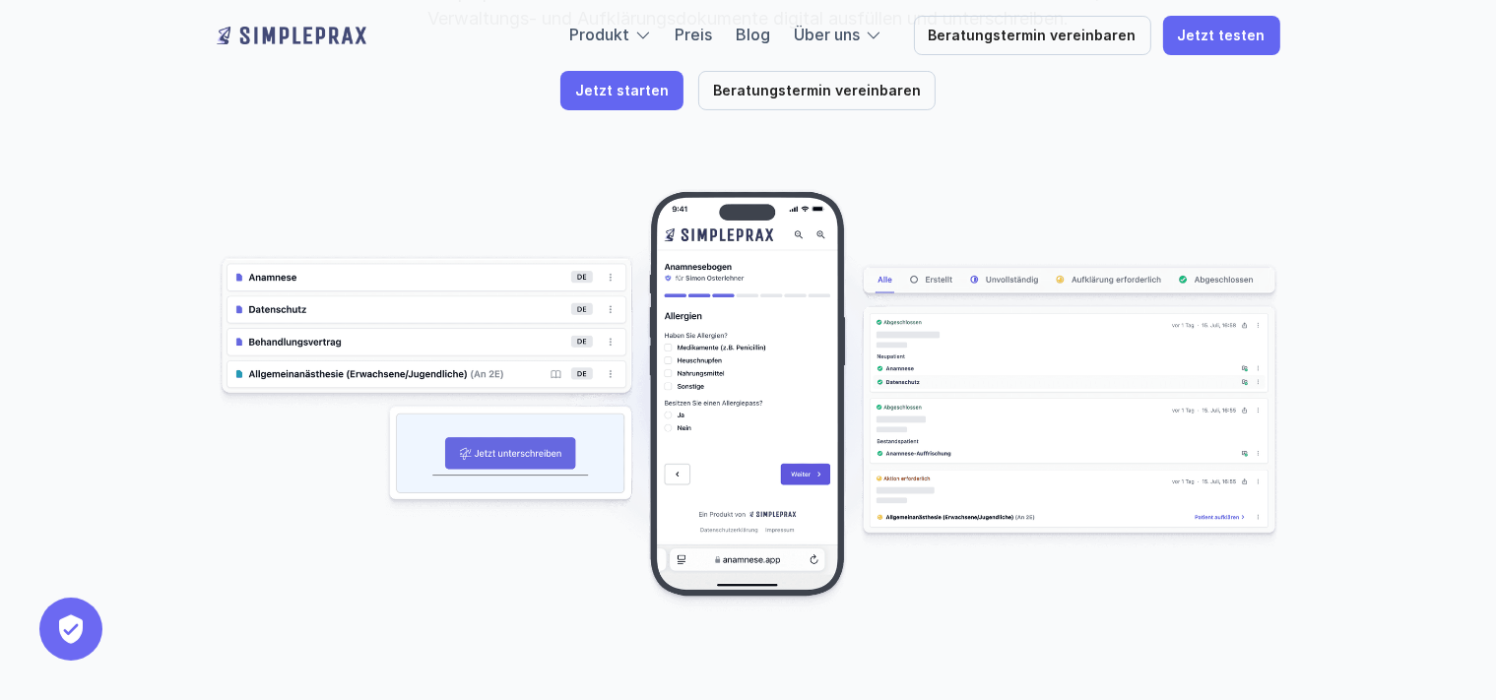
scroll to position [416, 0]
click at [802, 405] on img at bounding box center [748, 400] width 1063 height 423
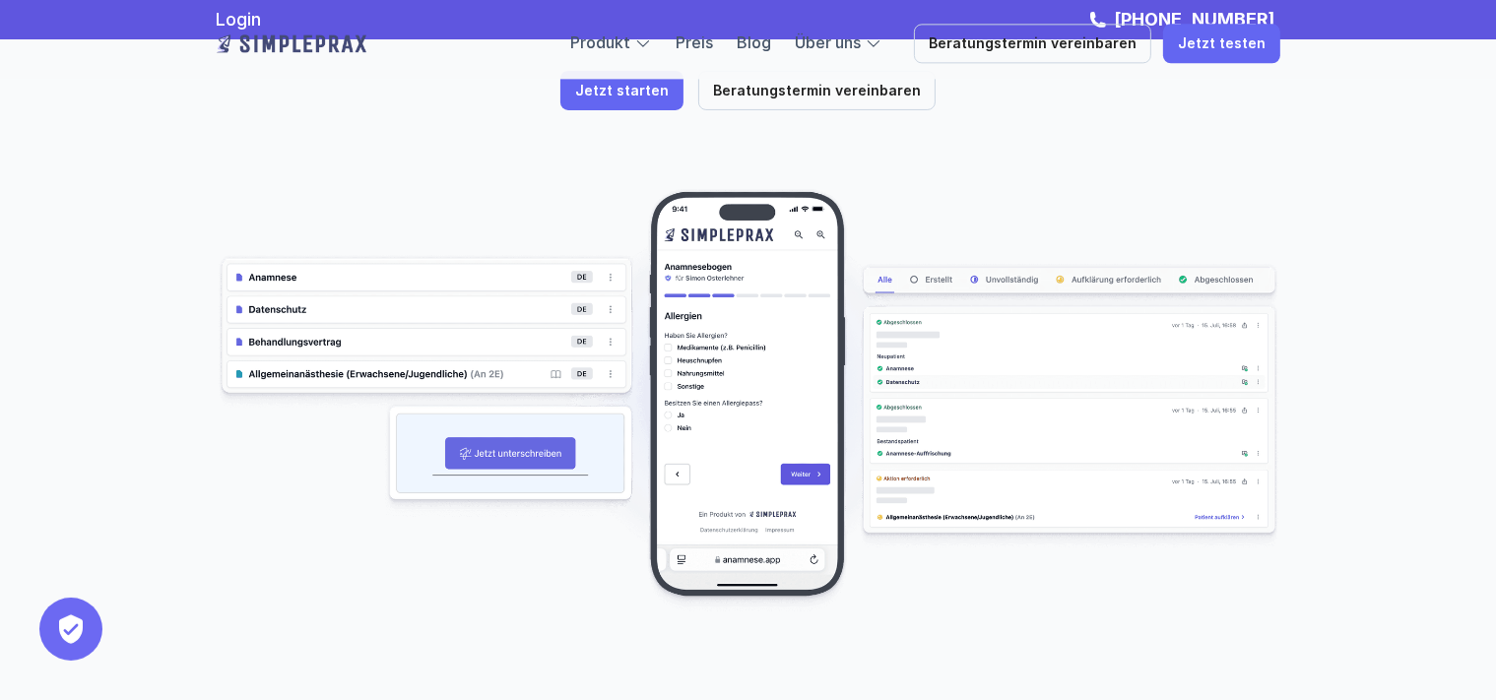
scroll to position [103, 0]
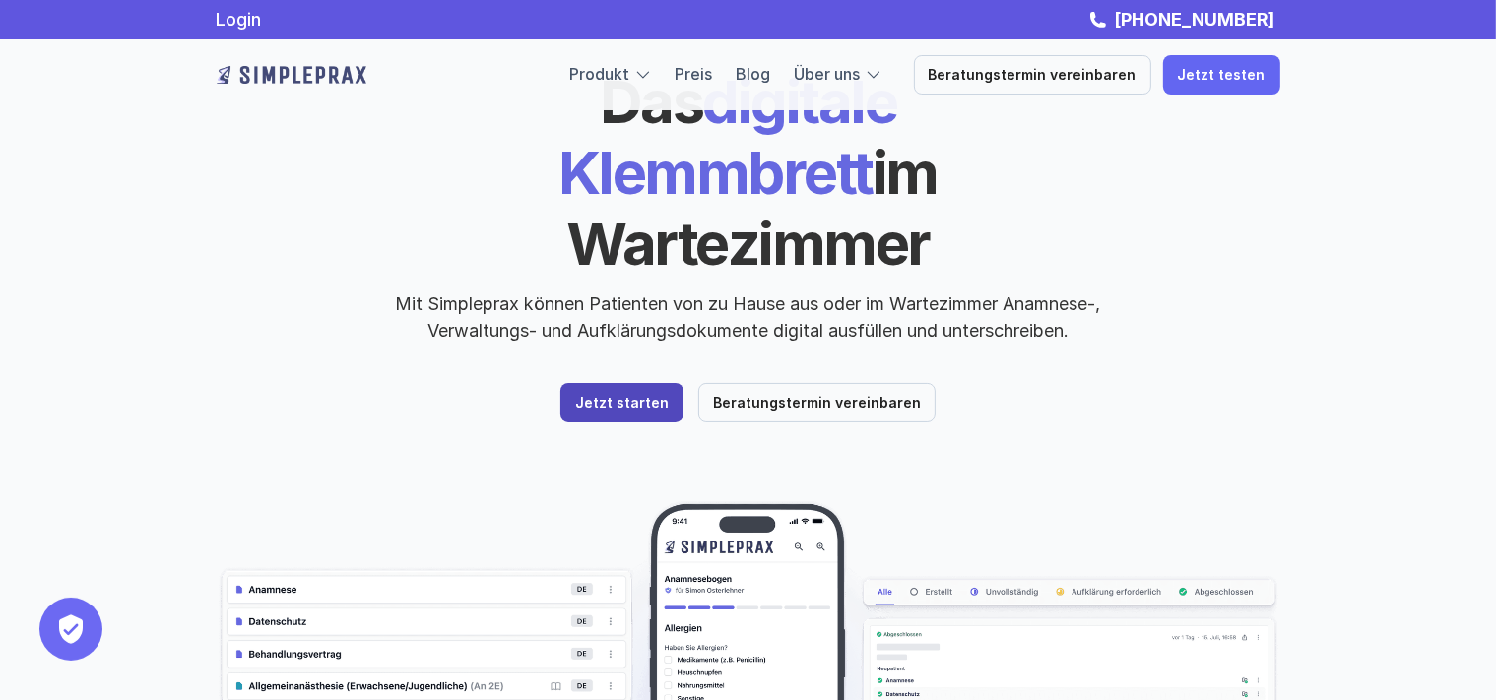
click at [614, 383] on link "Jetzt starten" at bounding box center [621, 402] width 123 height 39
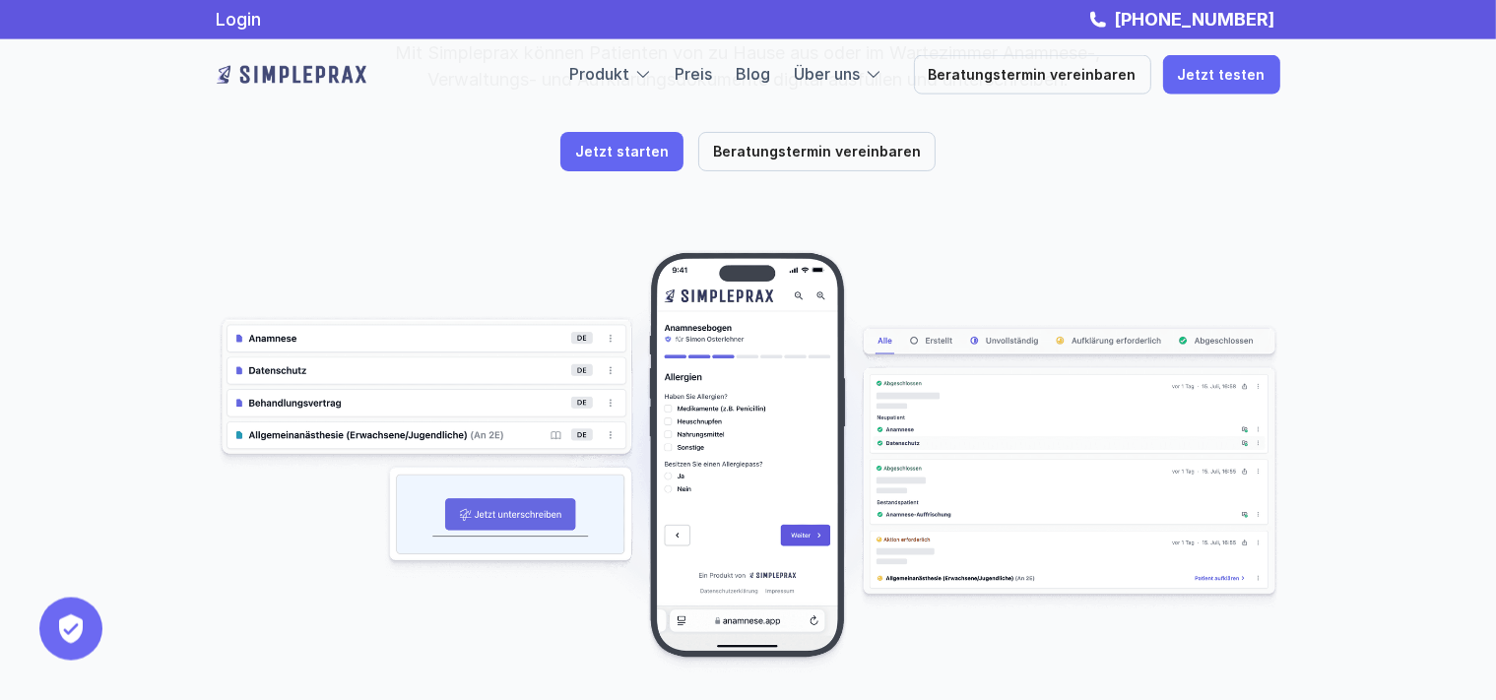
scroll to position [311, 0]
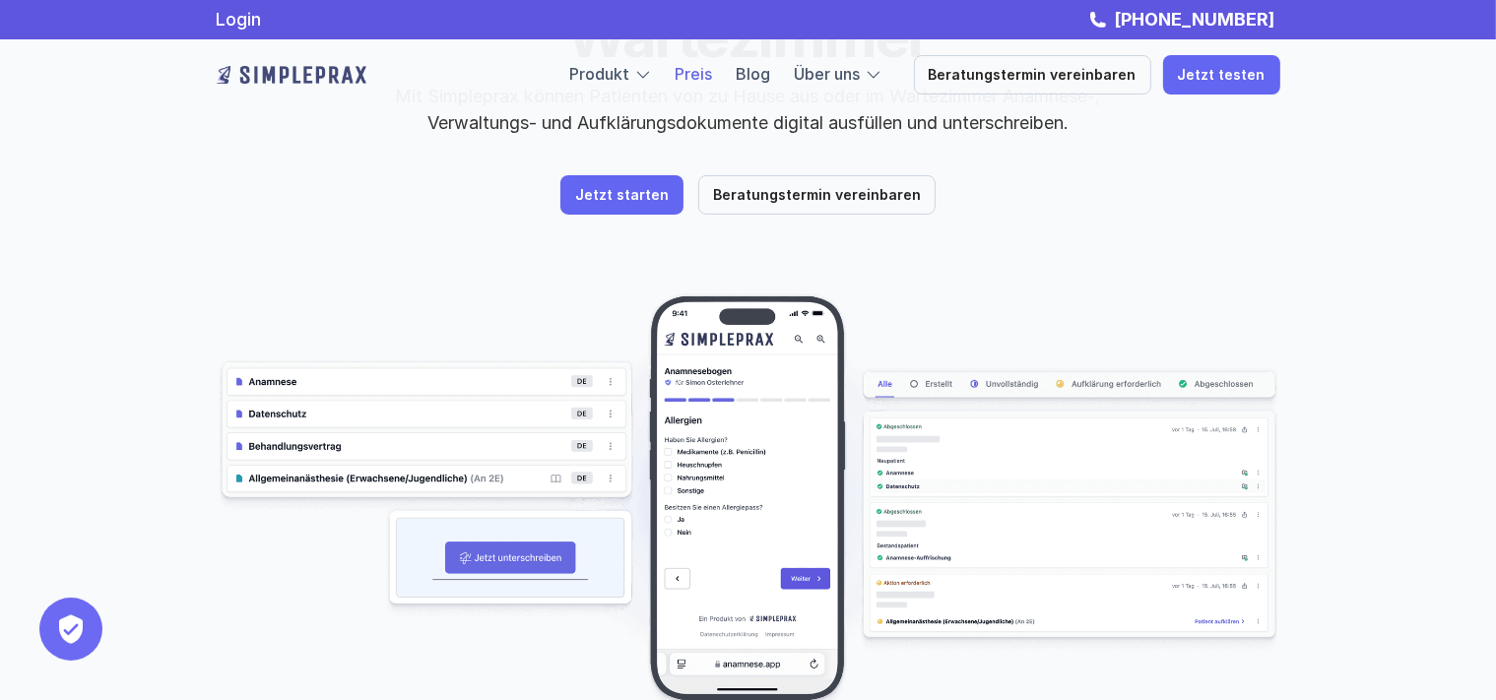
click at [713, 77] on link "Preis" at bounding box center [693, 74] width 37 height 20
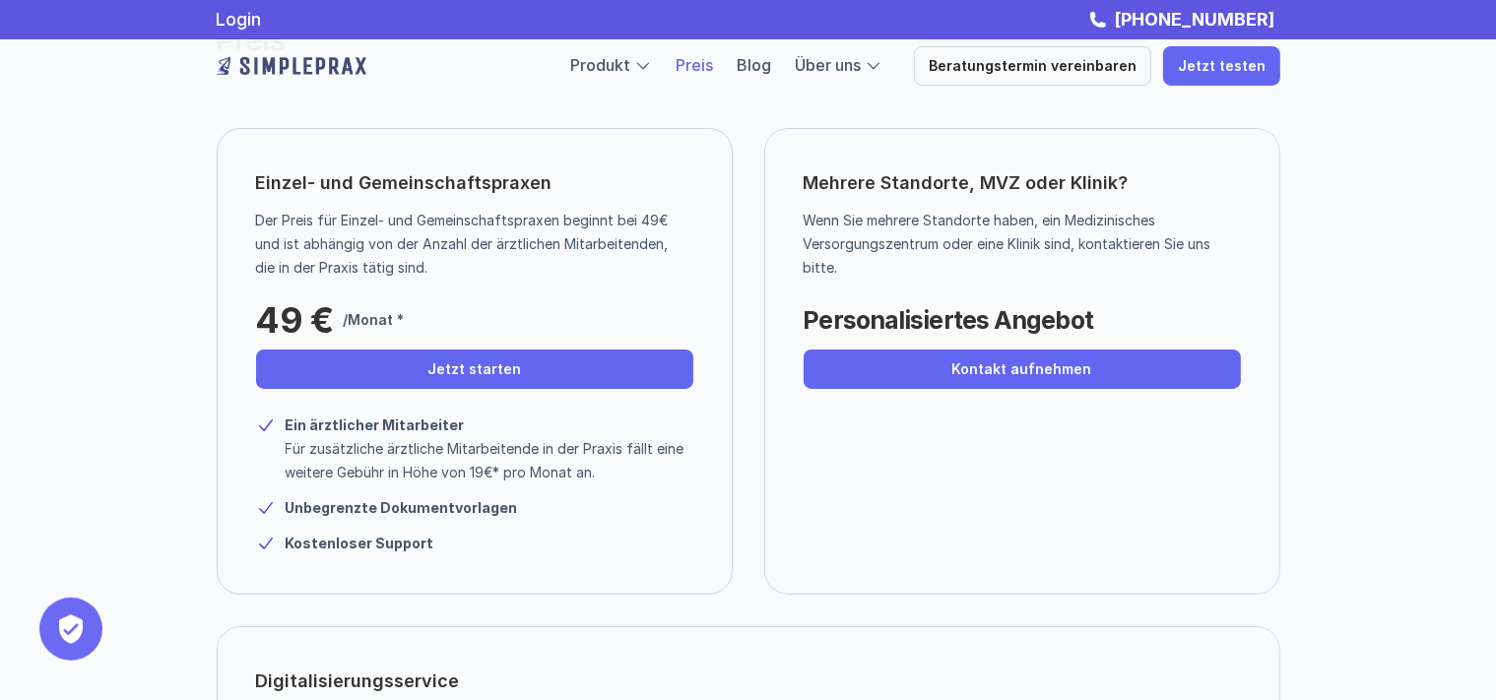
scroll to position [91, 0]
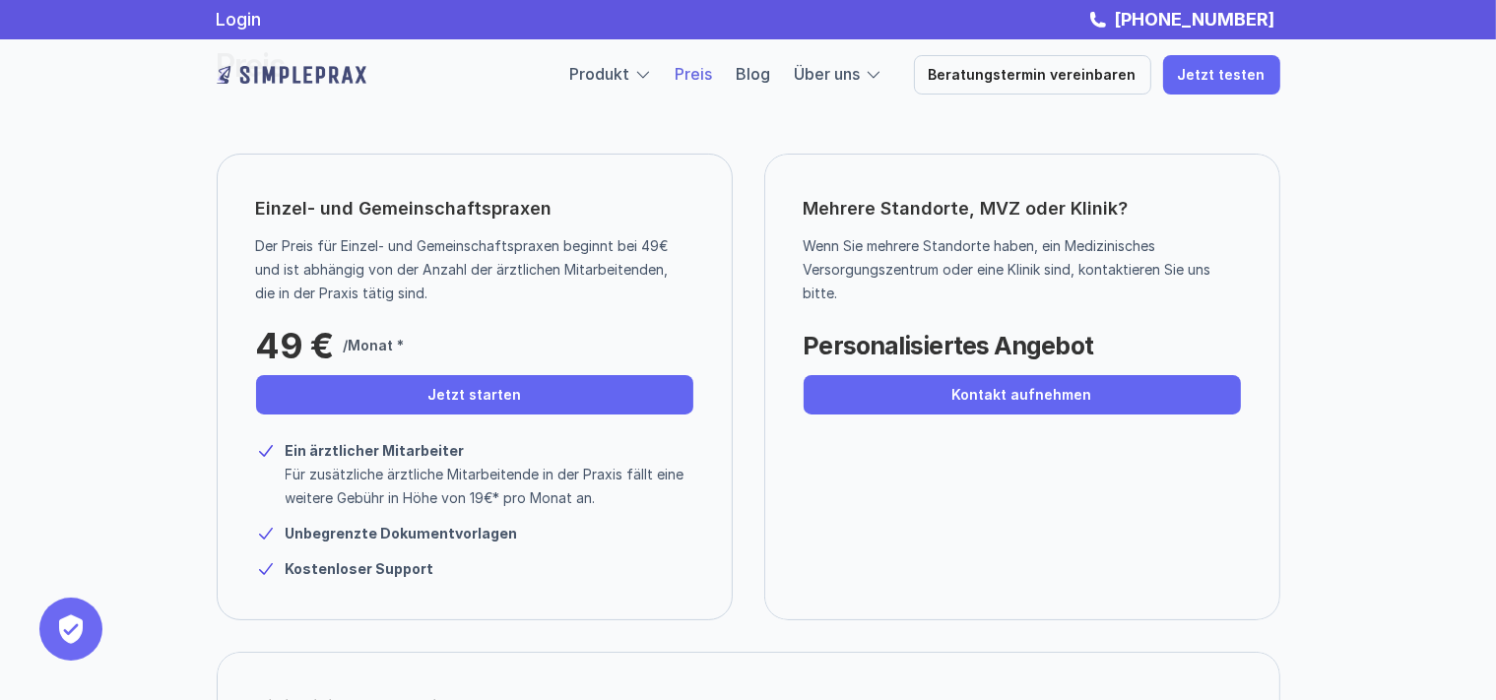
scroll to position [311, 0]
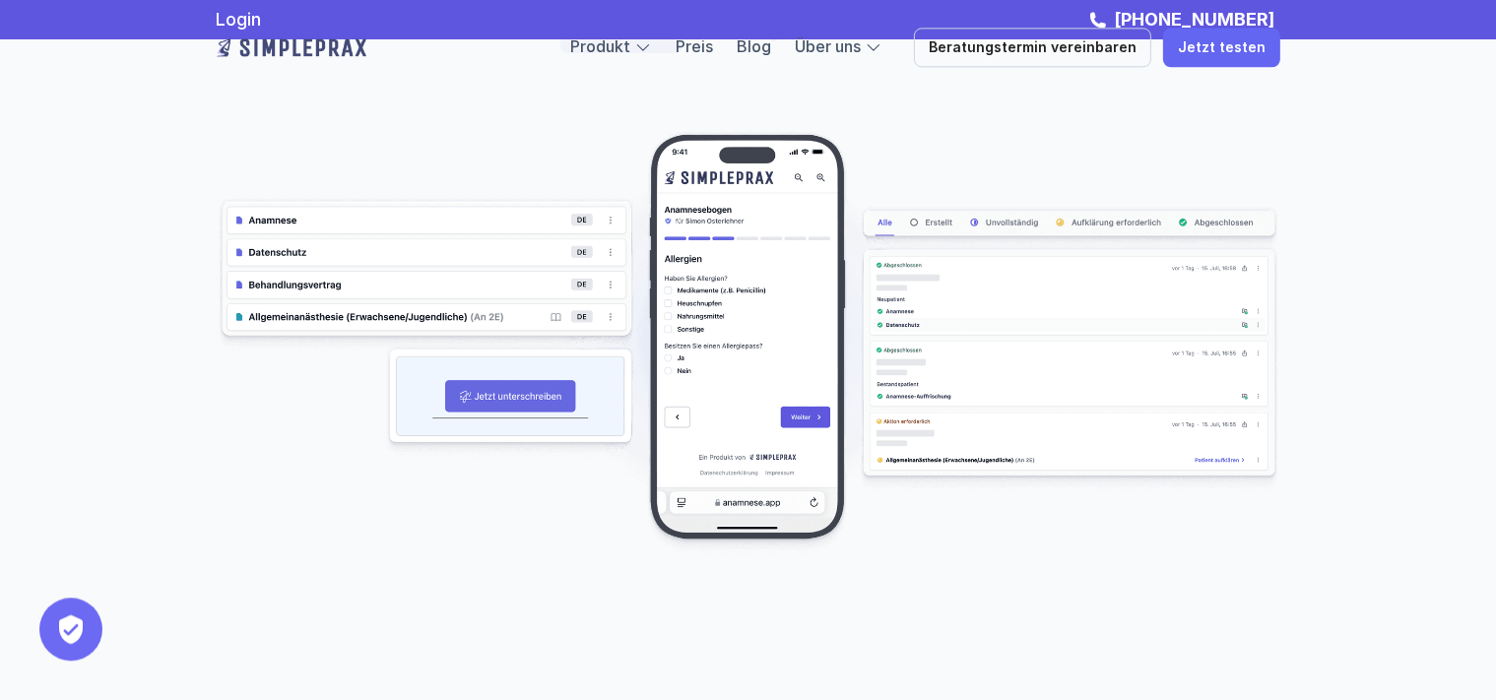
scroll to position [416, 0]
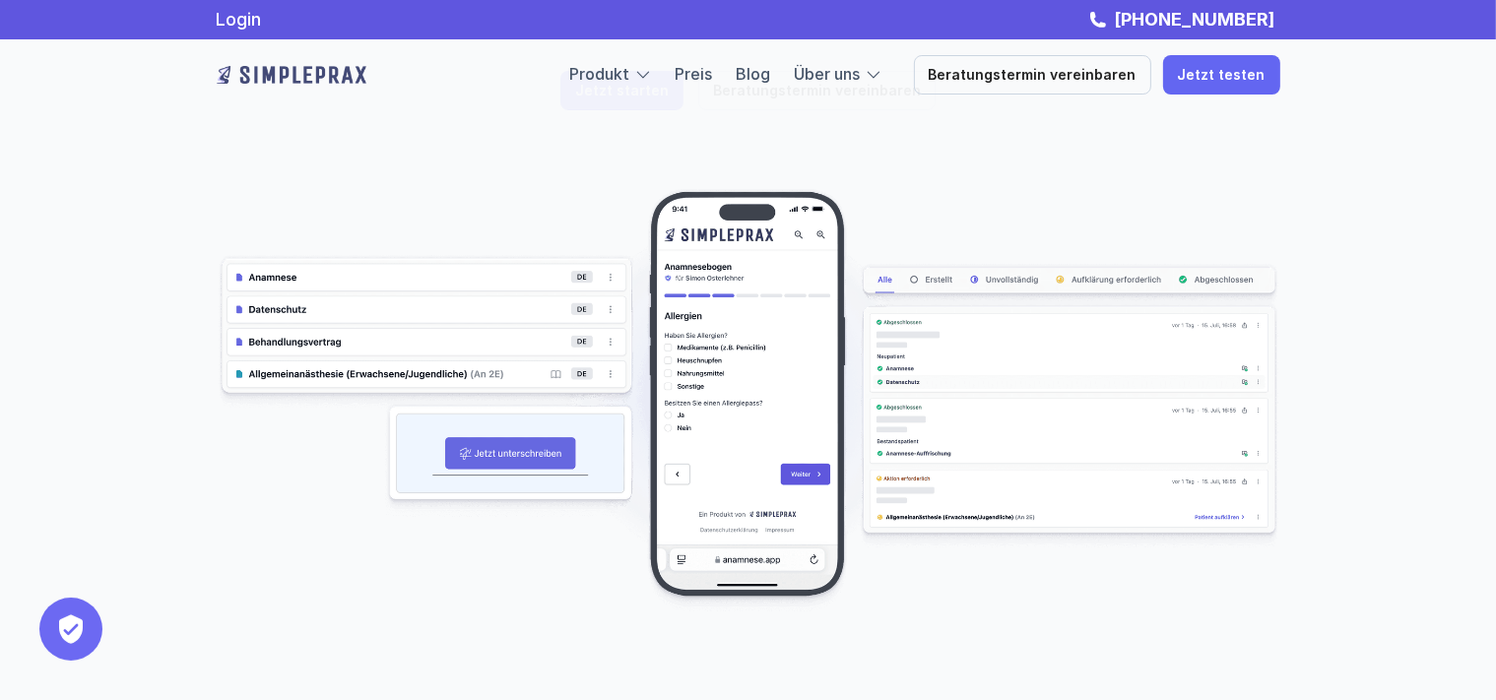
click at [808, 404] on img at bounding box center [748, 400] width 1063 height 423
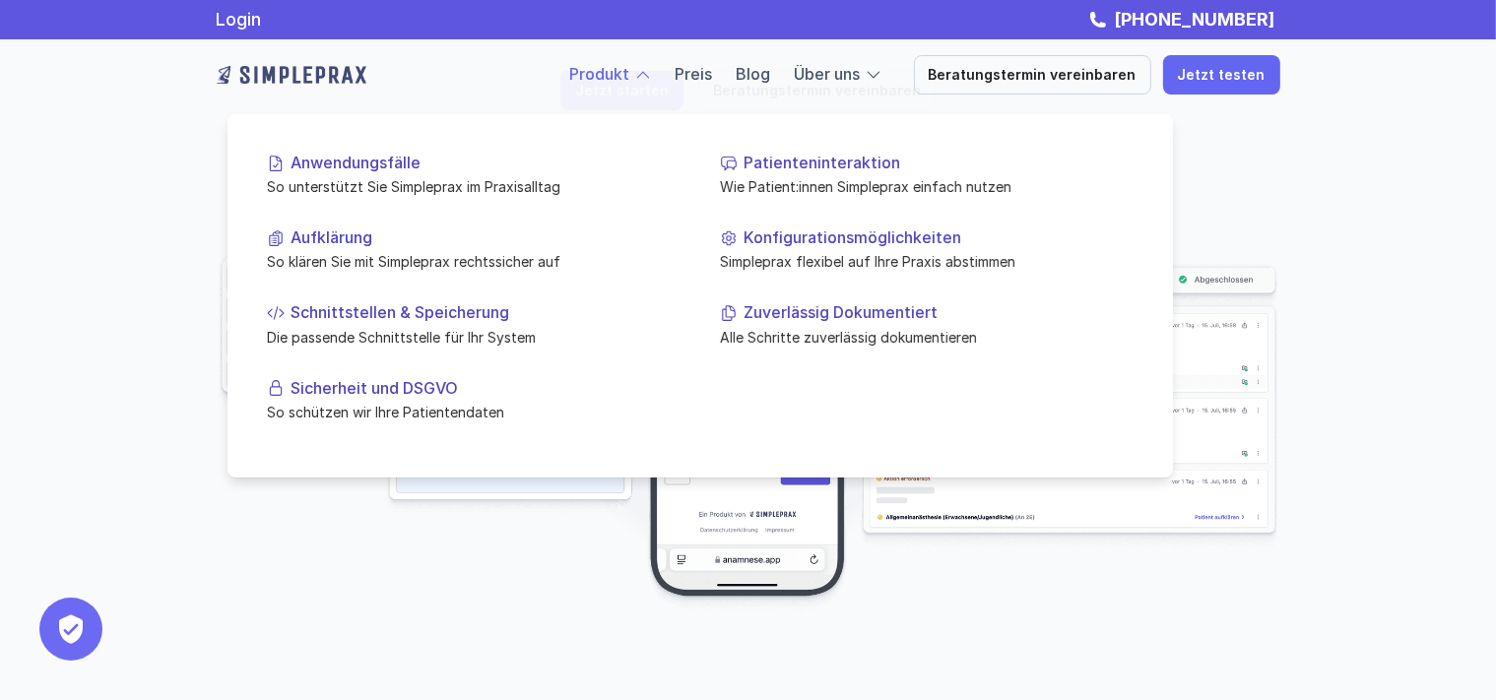
click at [626, 78] on link "Produkt" at bounding box center [600, 74] width 60 height 20
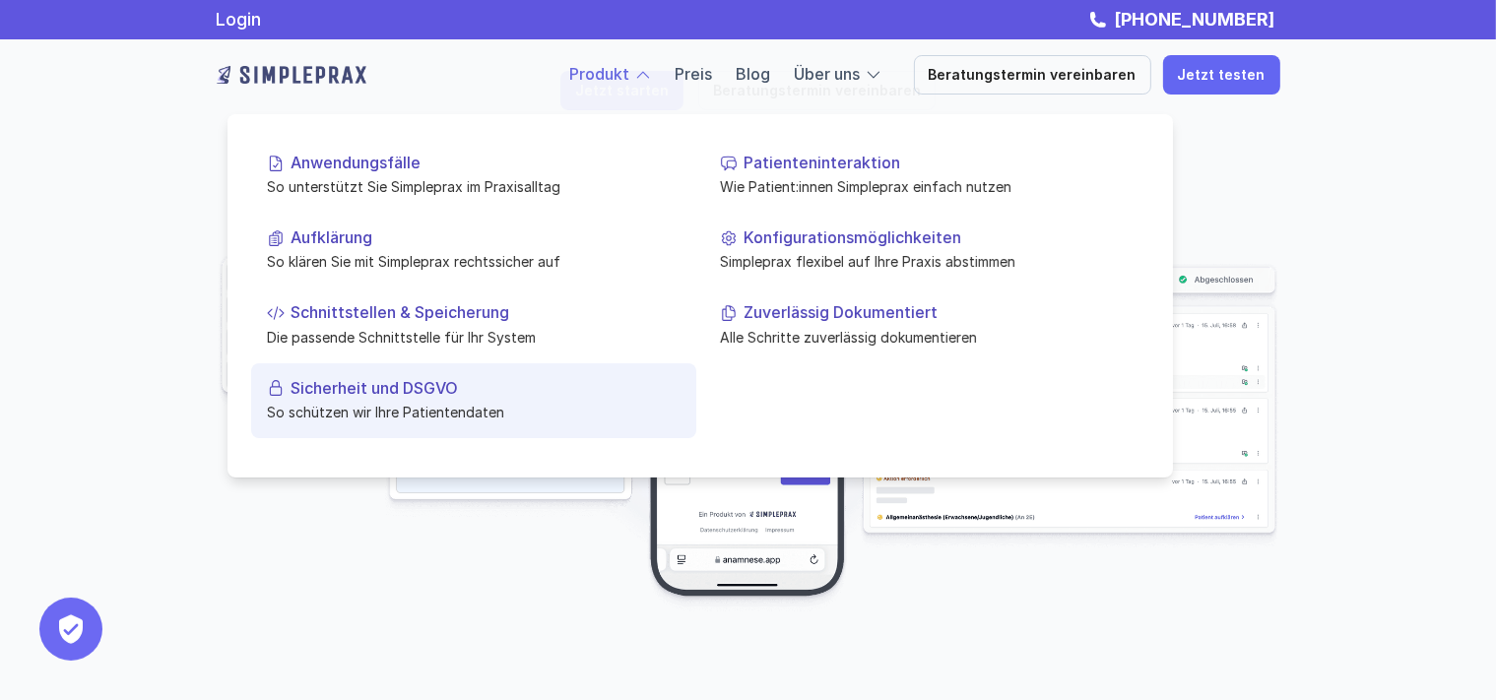
click at [461, 409] on p "So schützen wir Ihre Patientendaten" at bounding box center [474, 412] width 414 height 21
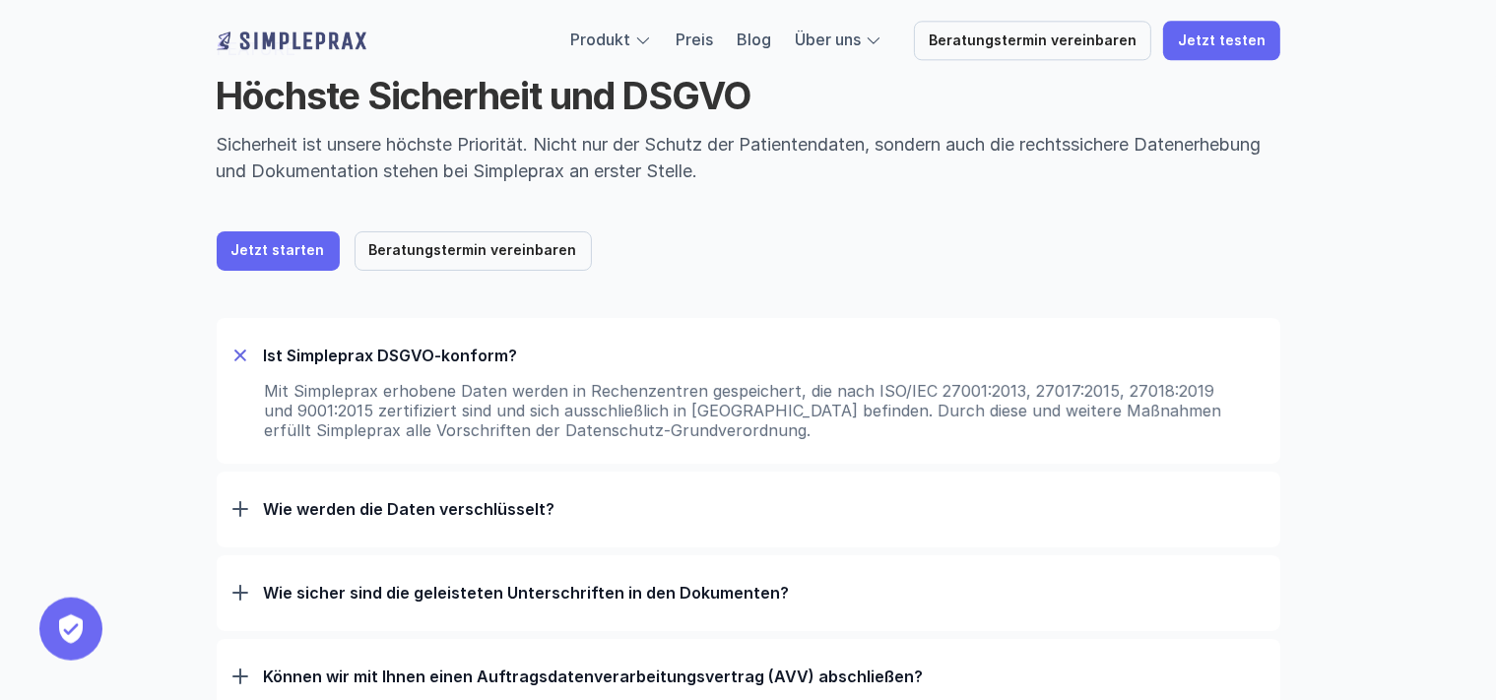
scroll to position [208, 0]
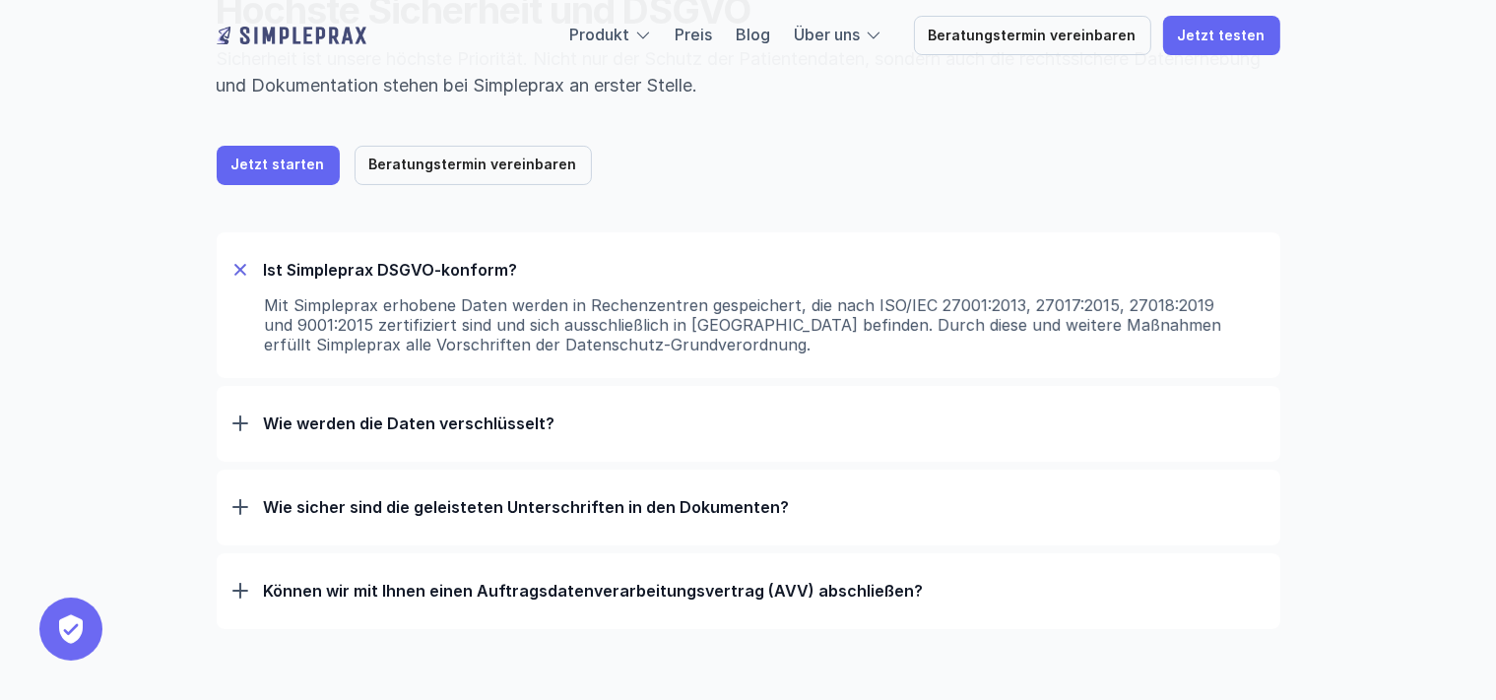
click at [493, 428] on p "Wie werden die Daten verschlüsselt?" at bounding box center [764, 424] width 1000 height 20
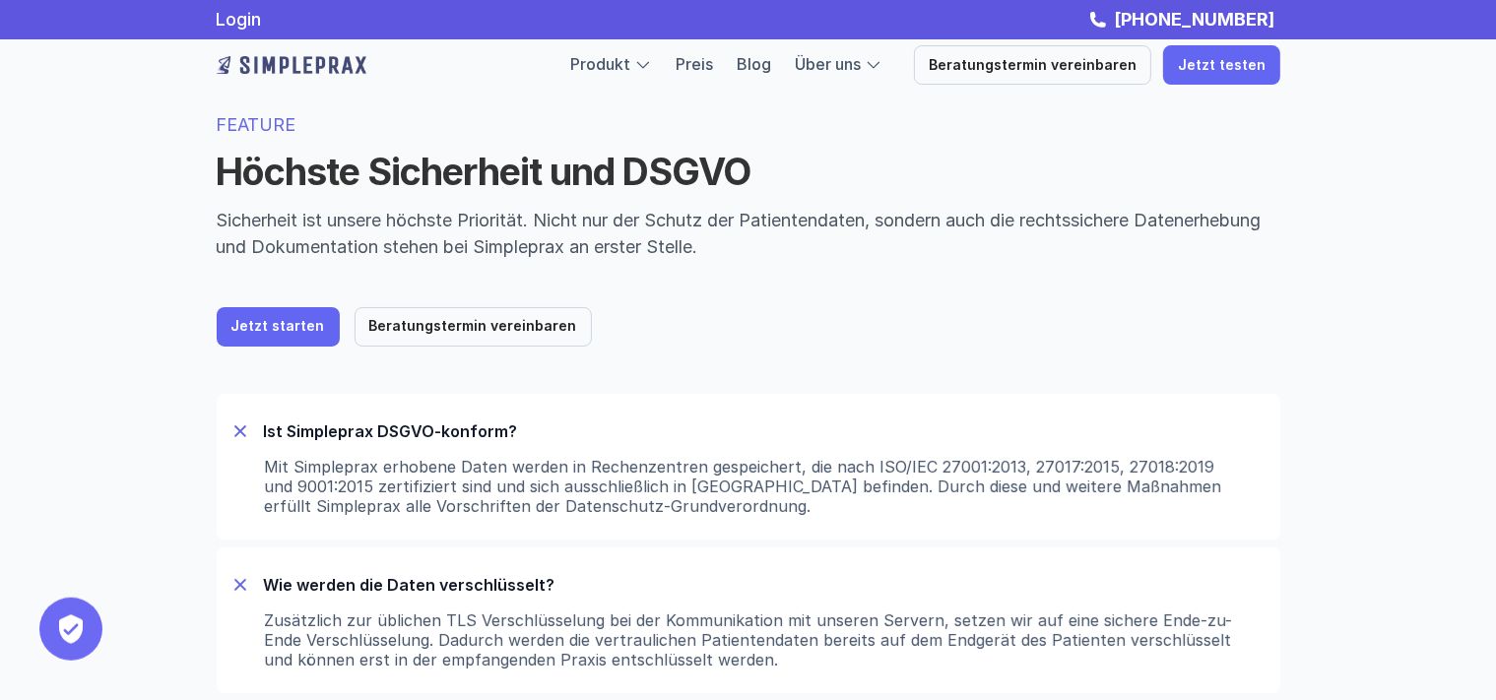
scroll to position [0, 0]
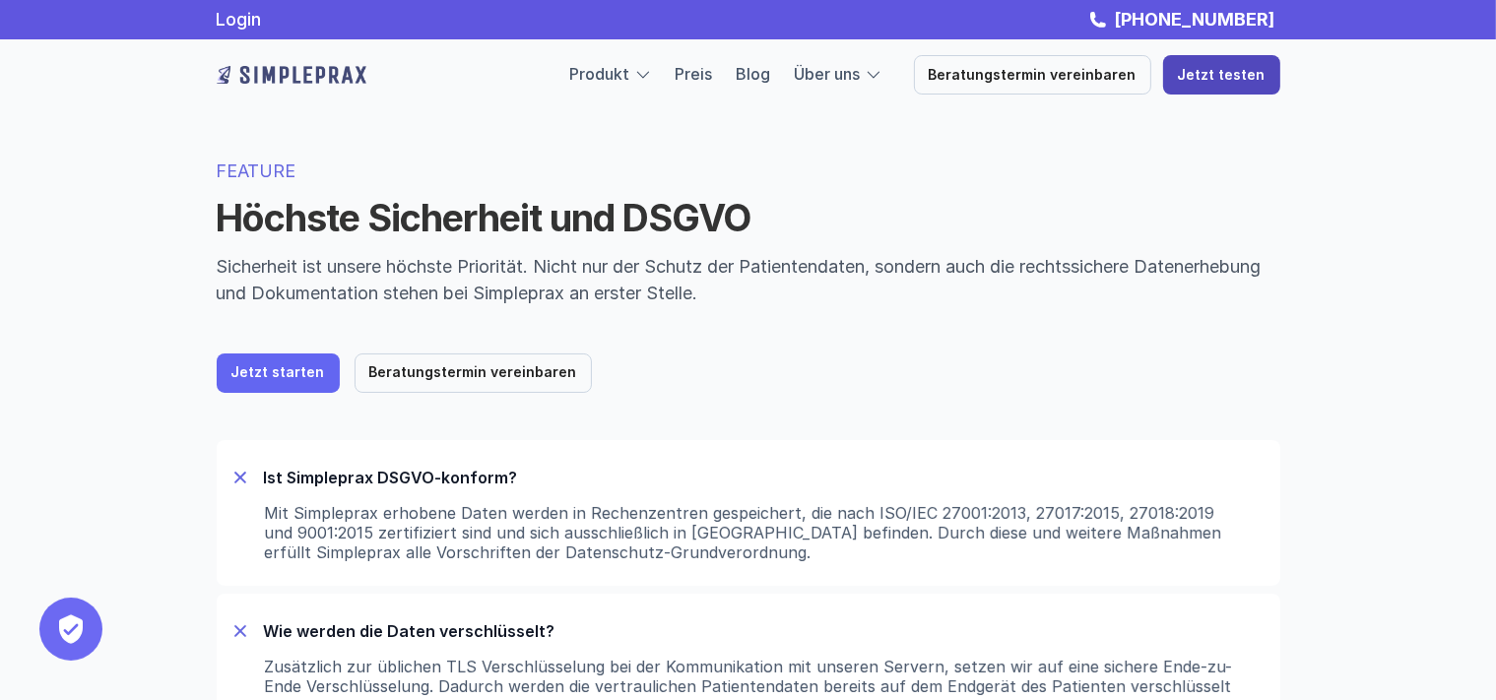
click at [1227, 77] on p "Jetzt testen" at bounding box center [1222, 75] width 88 height 17
click at [771, 67] on link "Blog" at bounding box center [754, 74] width 34 height 20
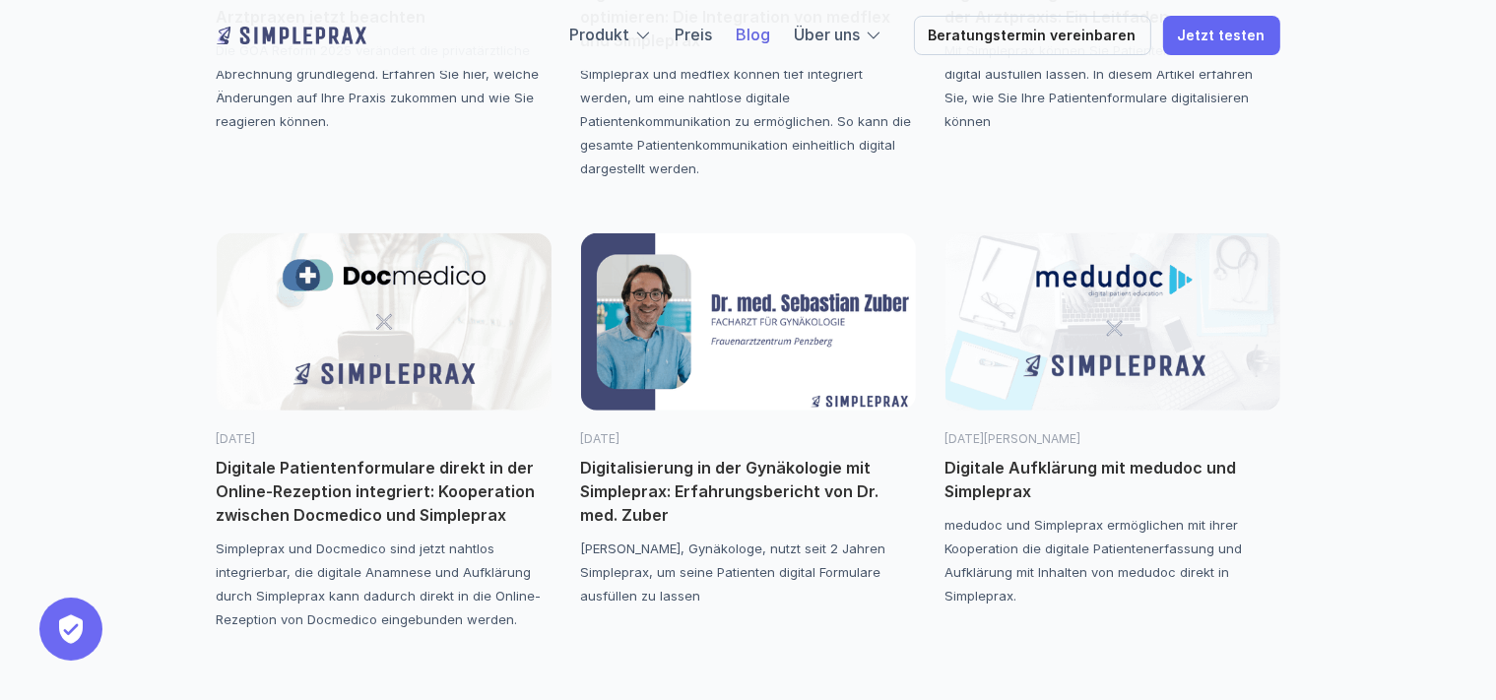
scroll to position [1143, 0]
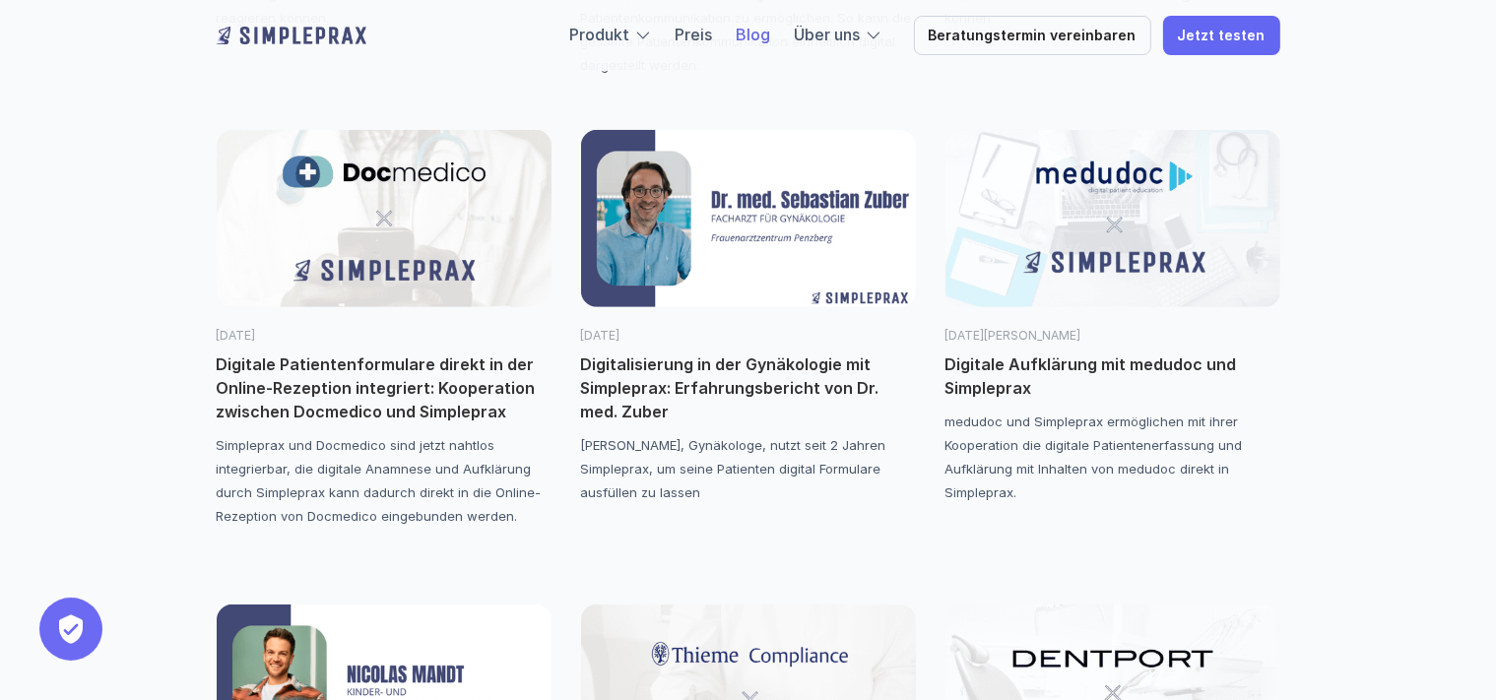
click at [754, 206] on img at bounding box center [748, 218] width 335 height 177
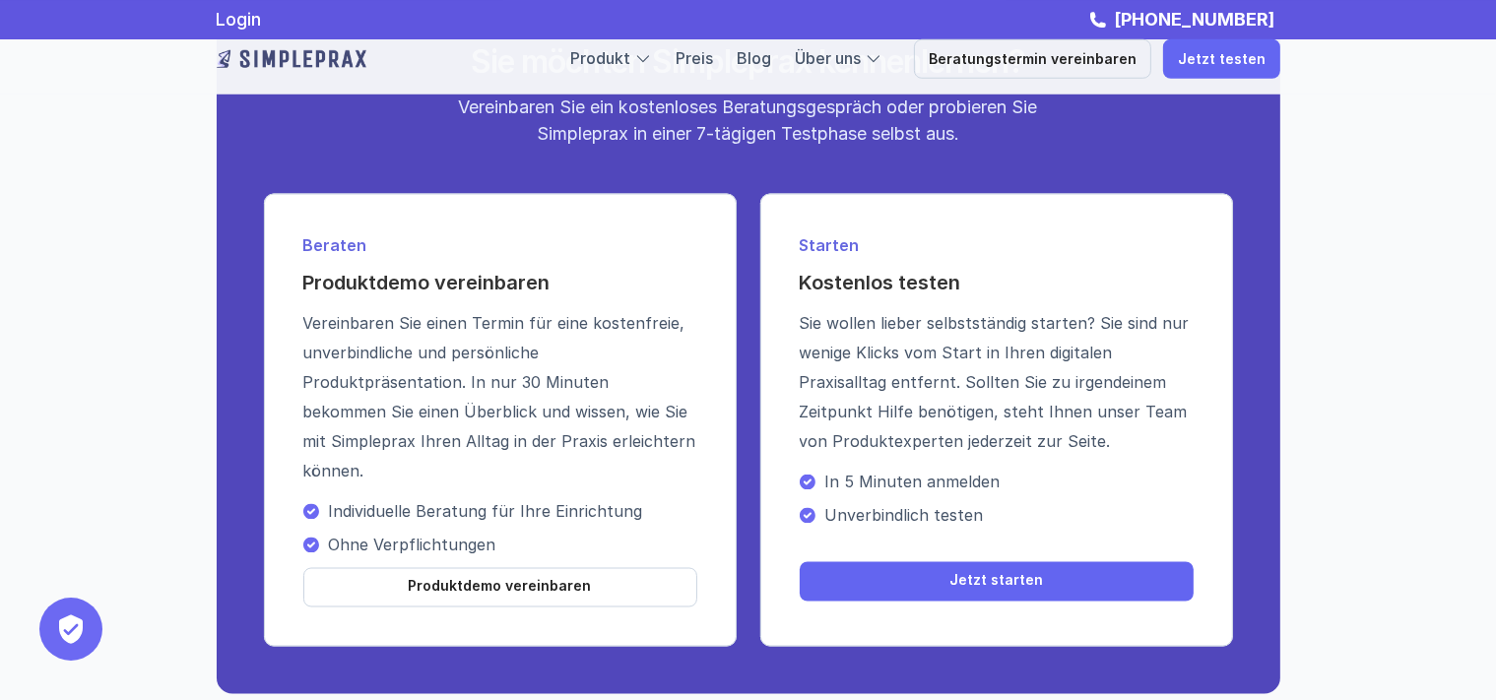
scroll to position [3223, 0]
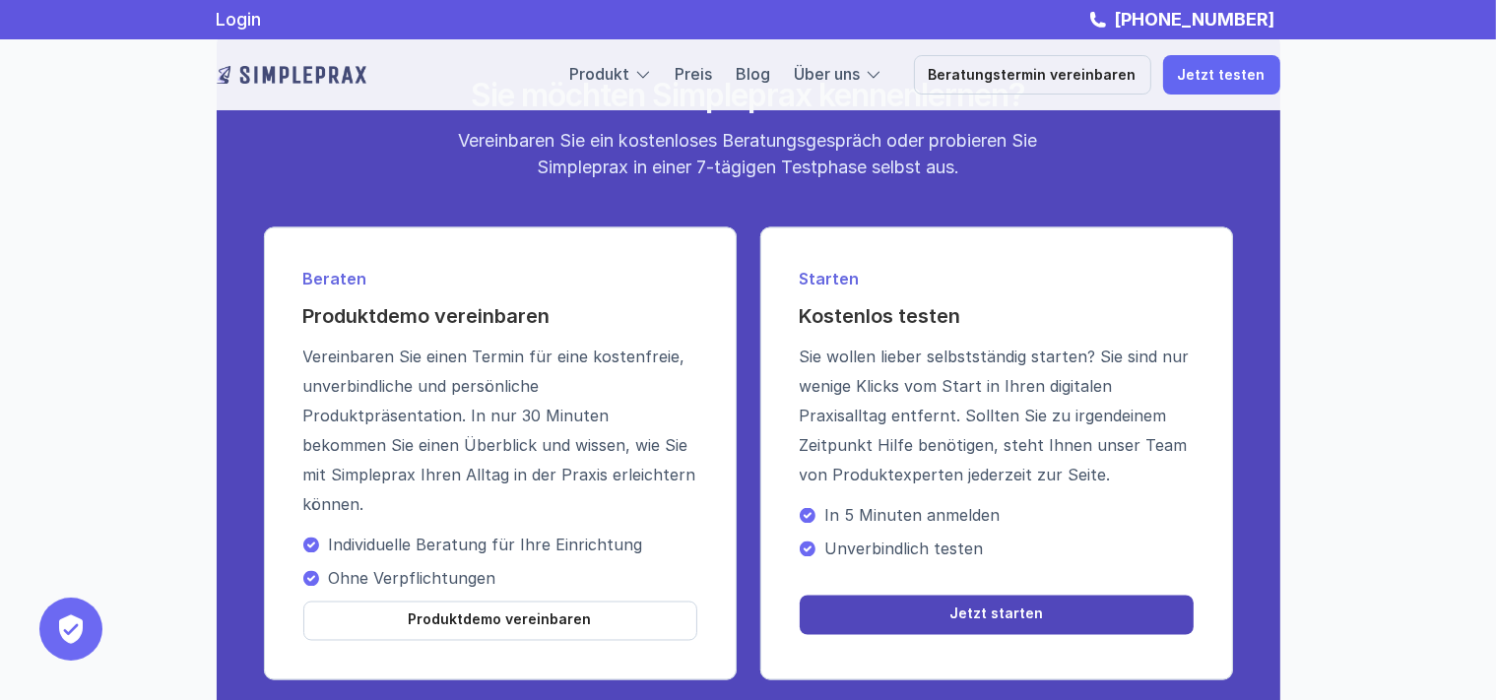
click at [999, 607] on p "Jetzt starten" at bounding box center [996, 615] width 94 height 17
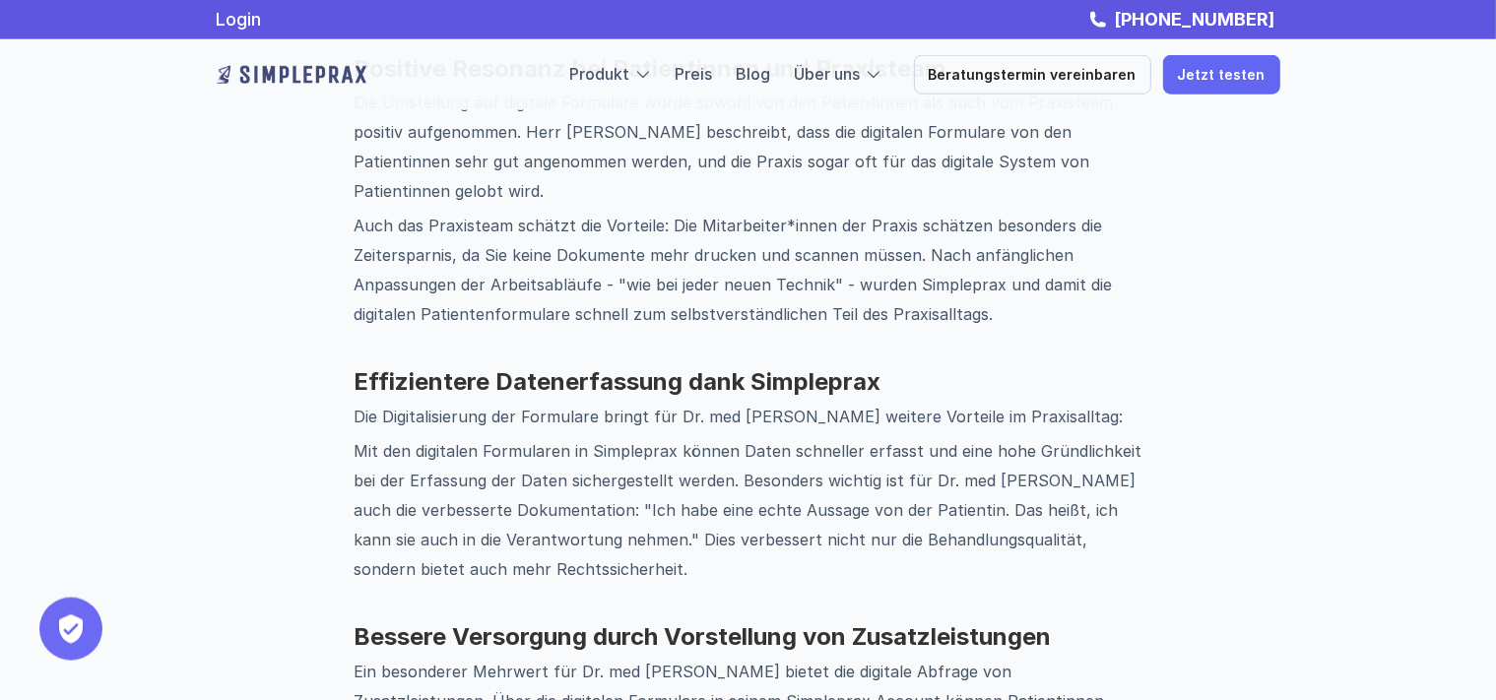
scroll to position [1423, 0]
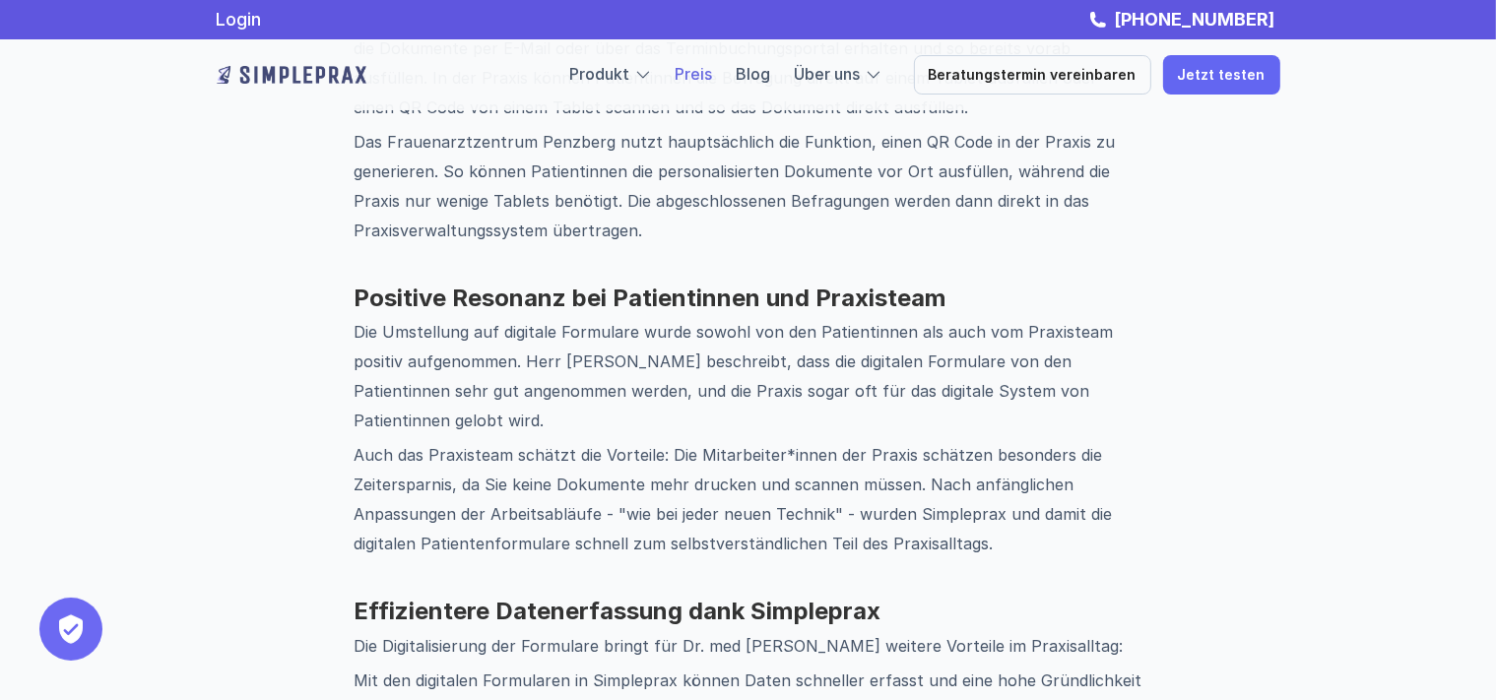
click at [713, 77] on link "Preis" at bounding box center [693, 74] width 37 height 20
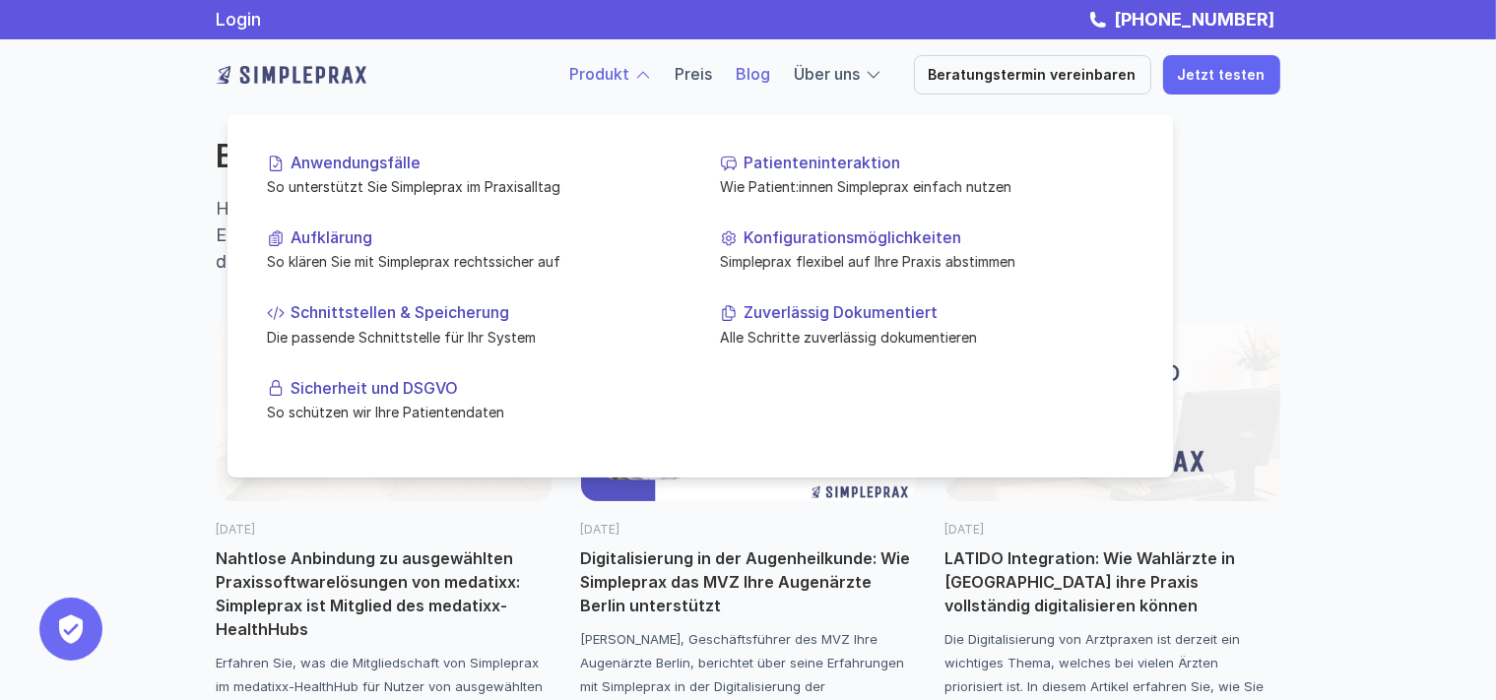
click at [616, 72] on link "Produkt" at bounding box center [600, 74] width 60 height 20
click at [624, 73] on link "Produkt" at bounding box center [600, 74] width 60 height 20
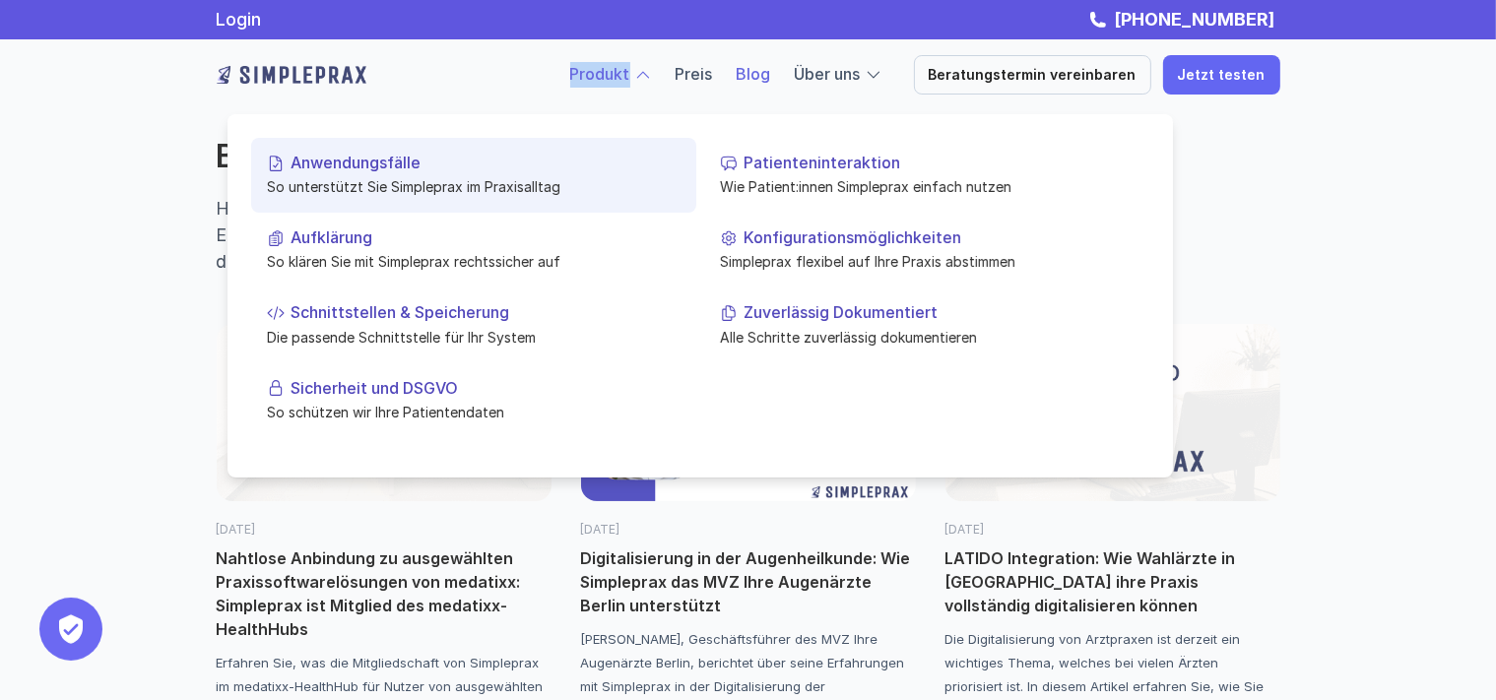
click at [376, 162] on p "Anwendungsfälle" at bounding box center [485, 163] width 390 height 19
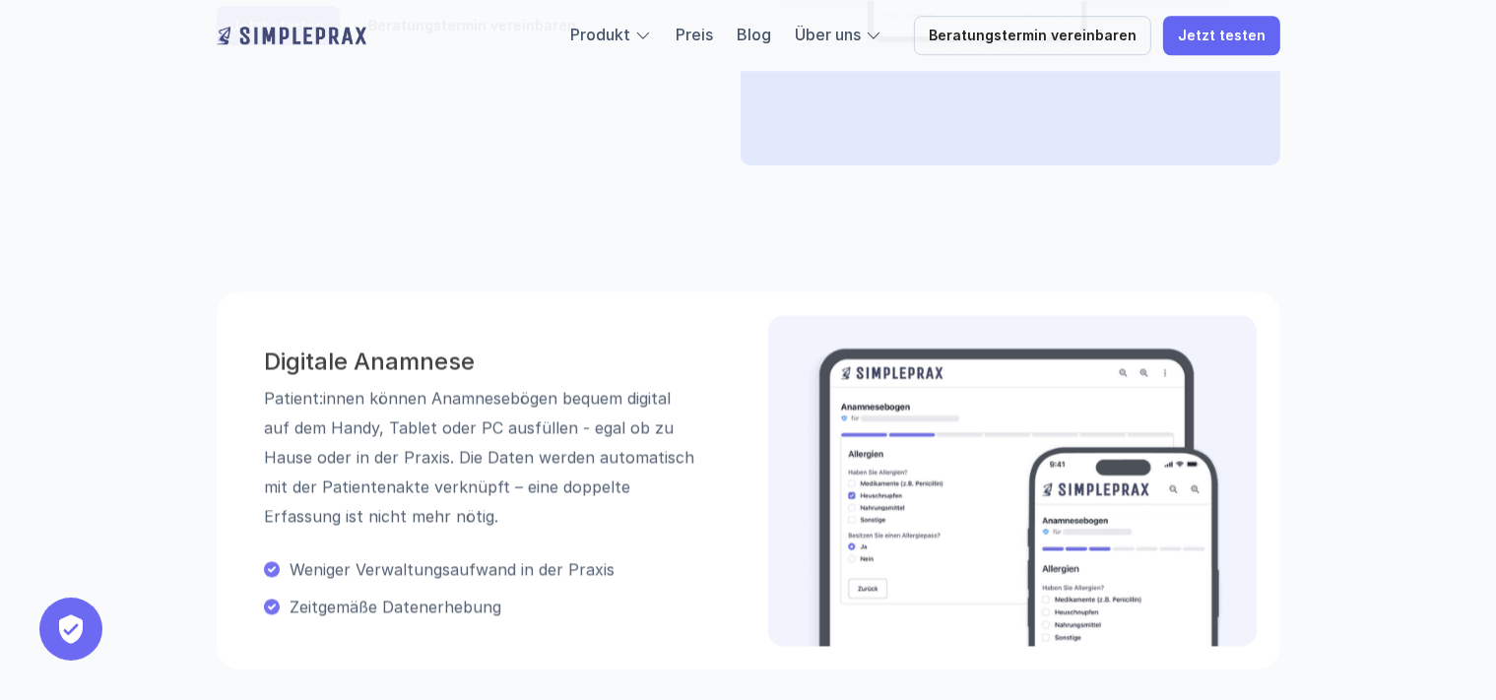
scroll to position [728, 0]
